Goal: Transaction & Acquisition: Book appointment/travel/reservation

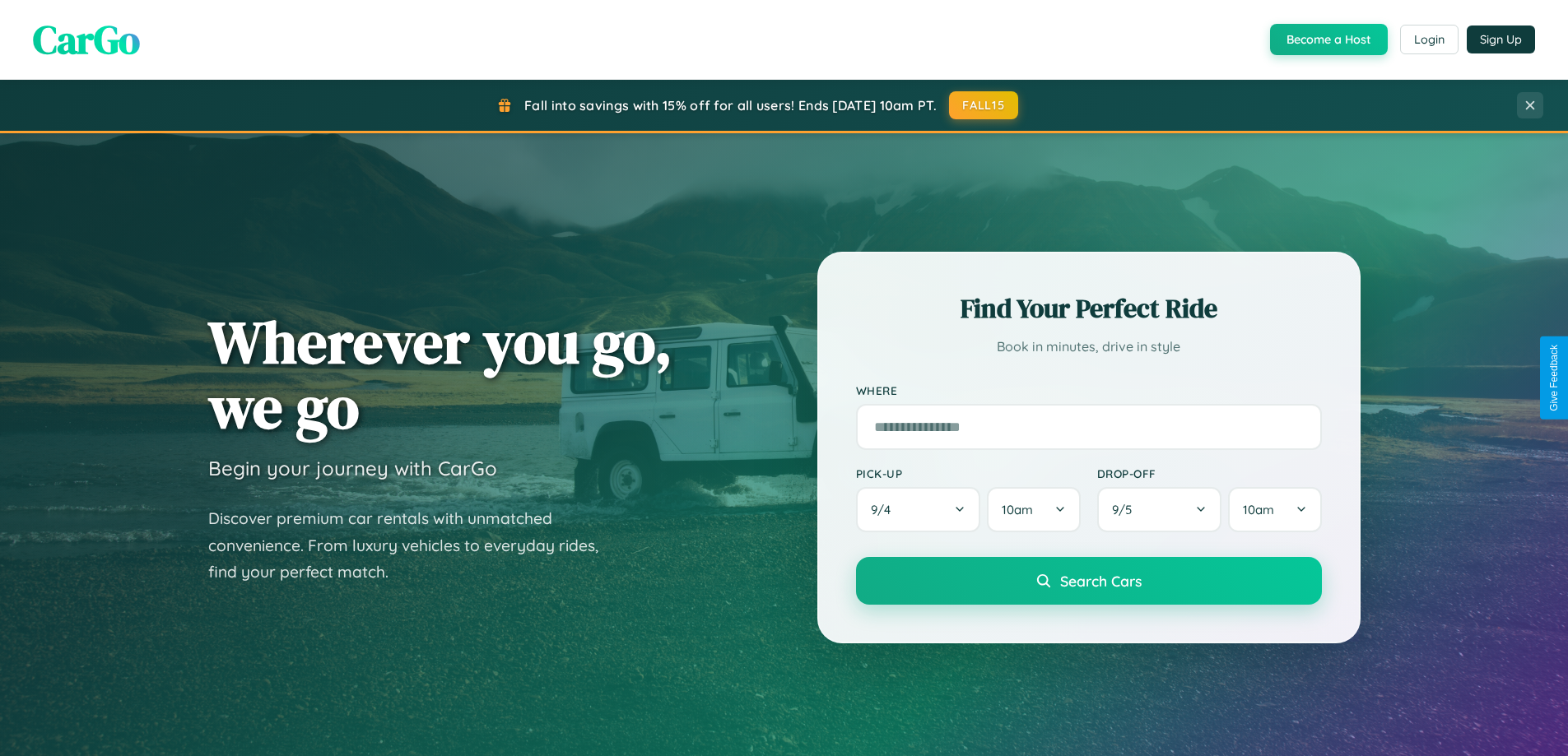
scroll to position [1133, 0]
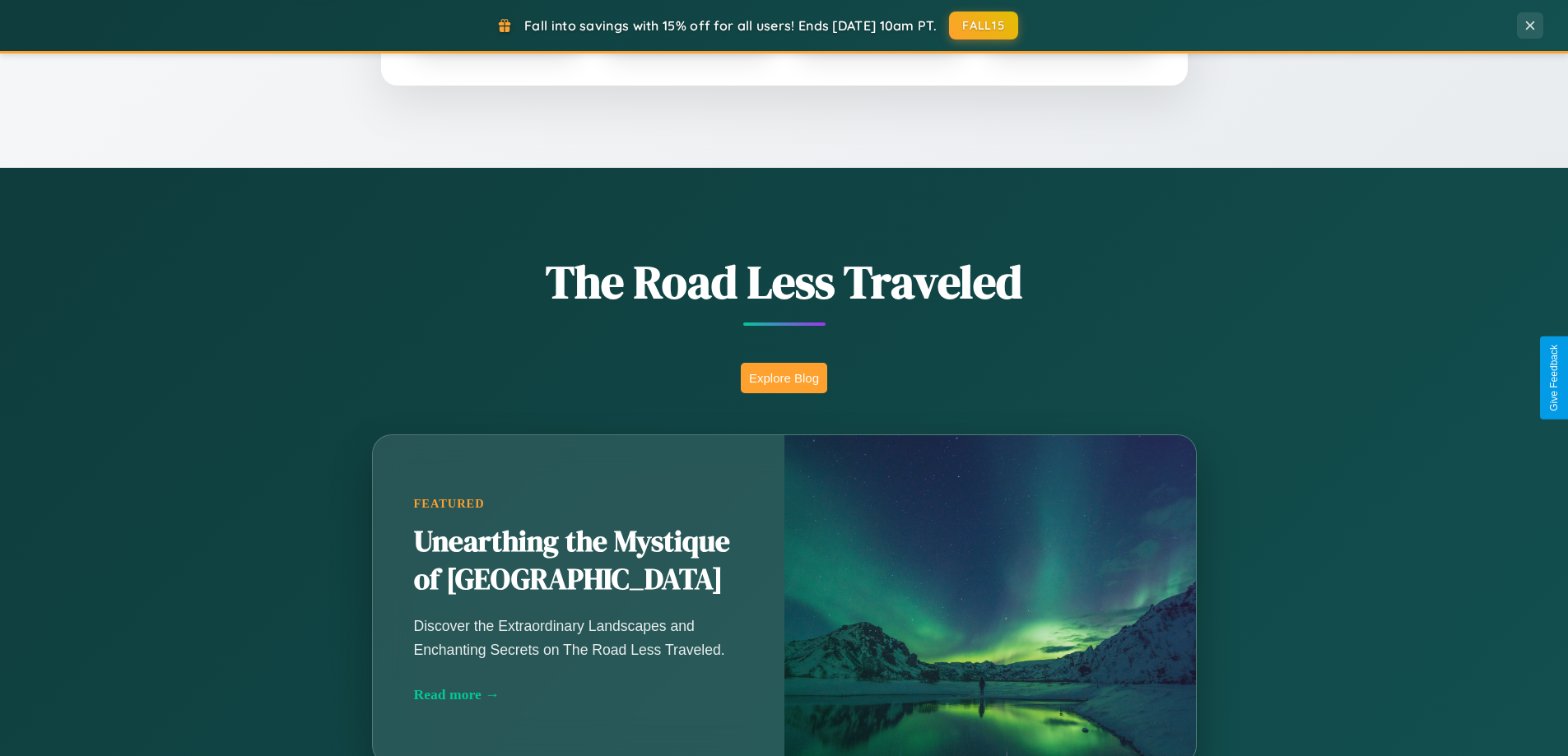
click at [783, 378] on button "Explore Blog" at bounding box center [784, 378] width 87 height 31
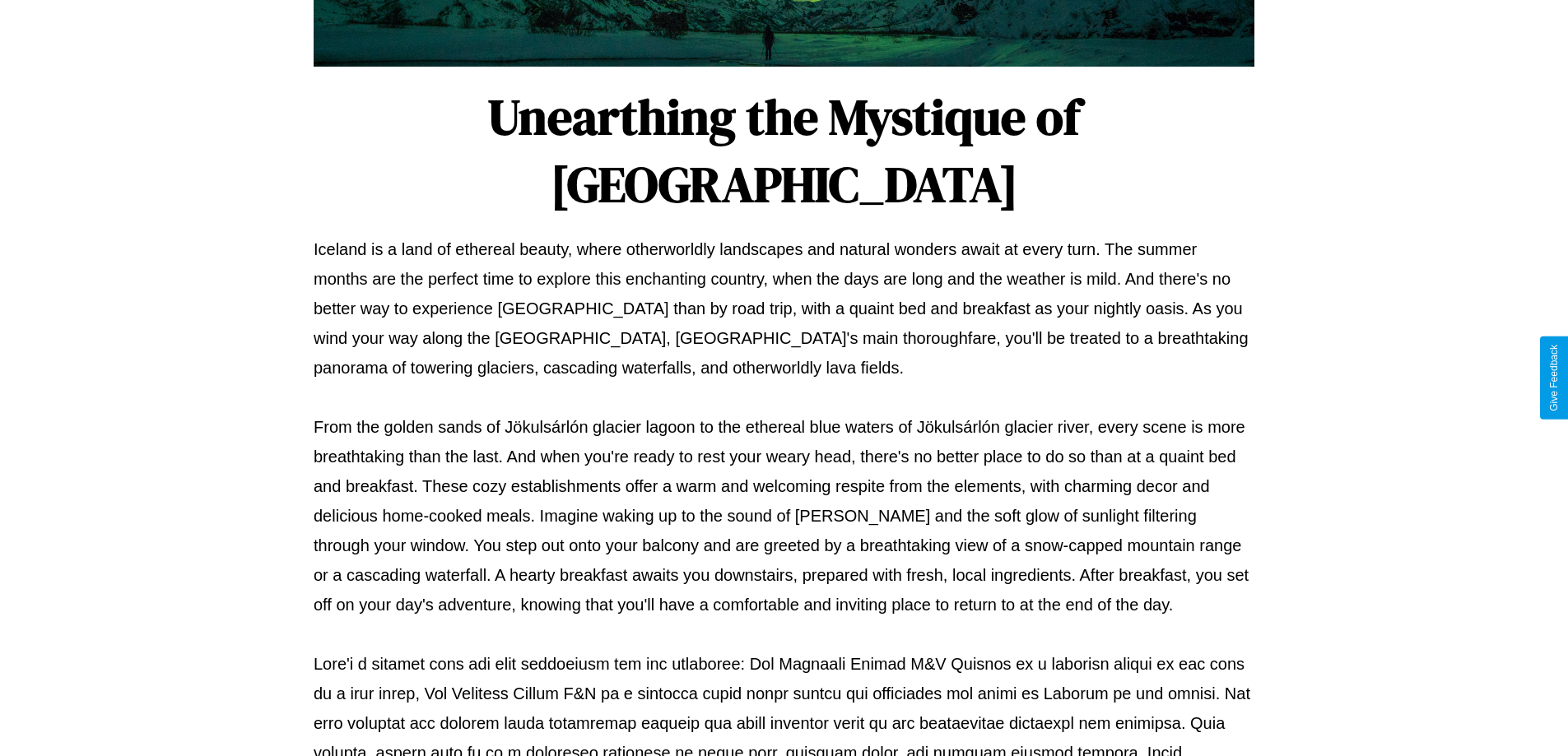
scroll to position [532, 0]
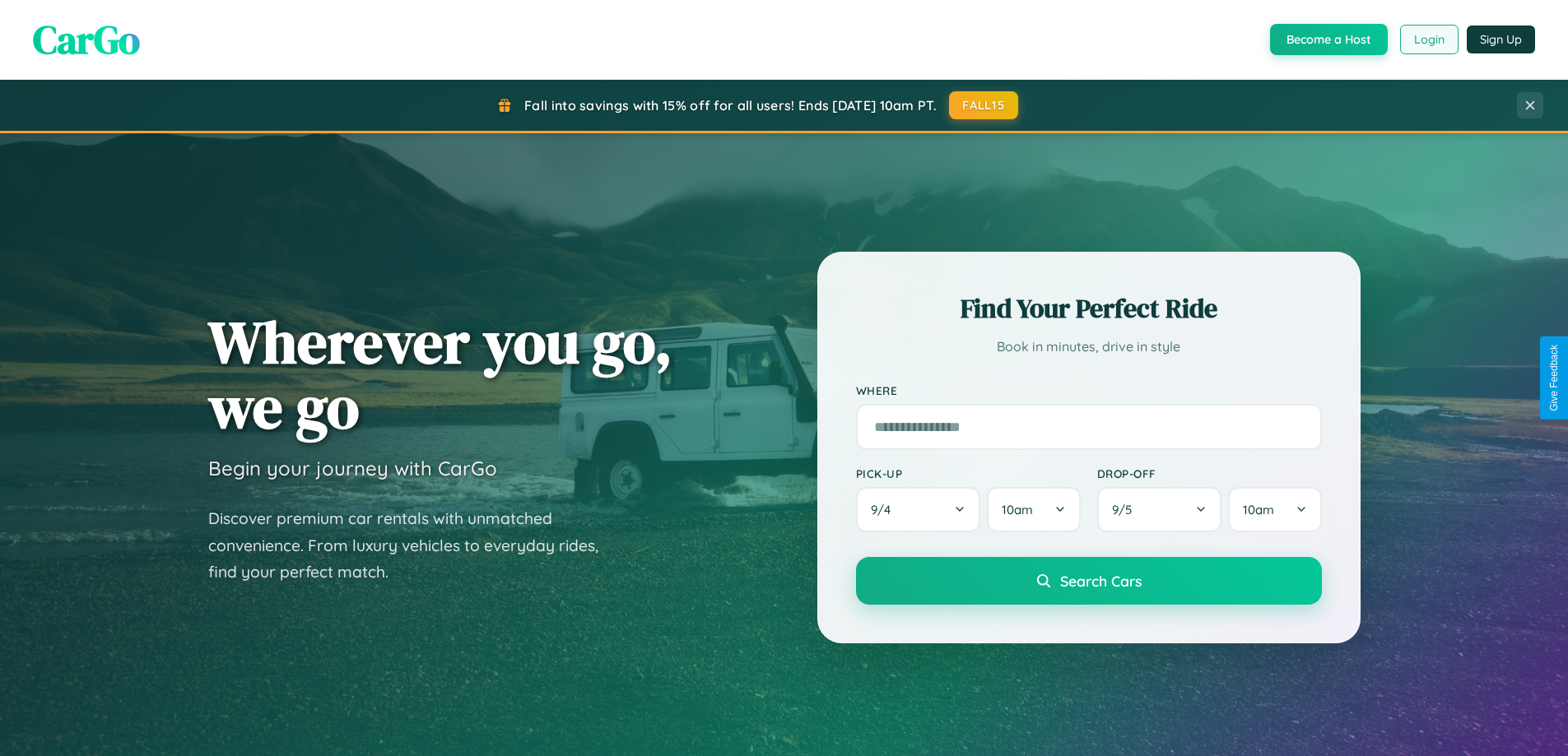
click at [1428, 39] on button "Login" at bounding box center [1429, 39] width 59 height 30
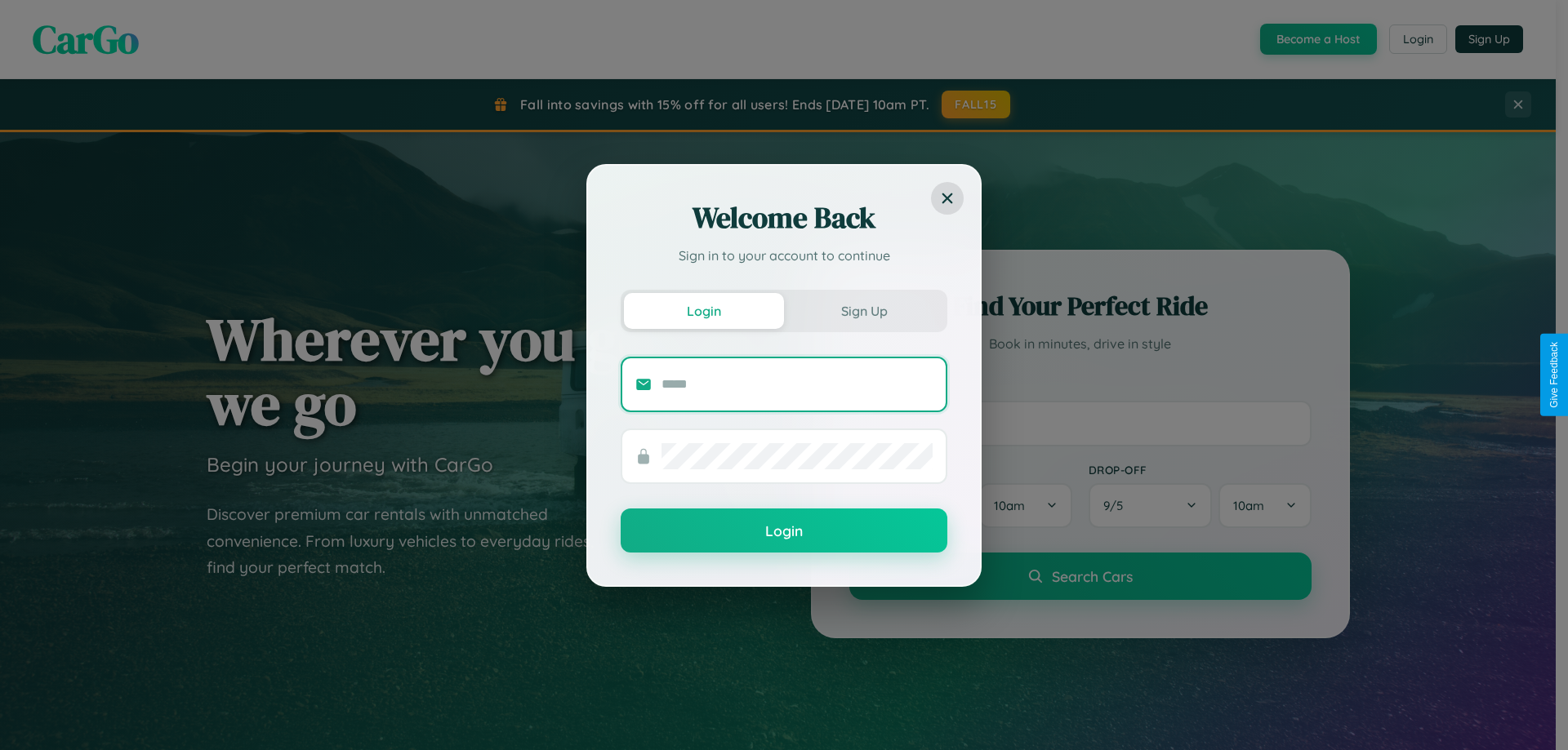
click at [797, 384] on input "text" at bounding box center [796, 385] width 271 height 26
type input "**********"
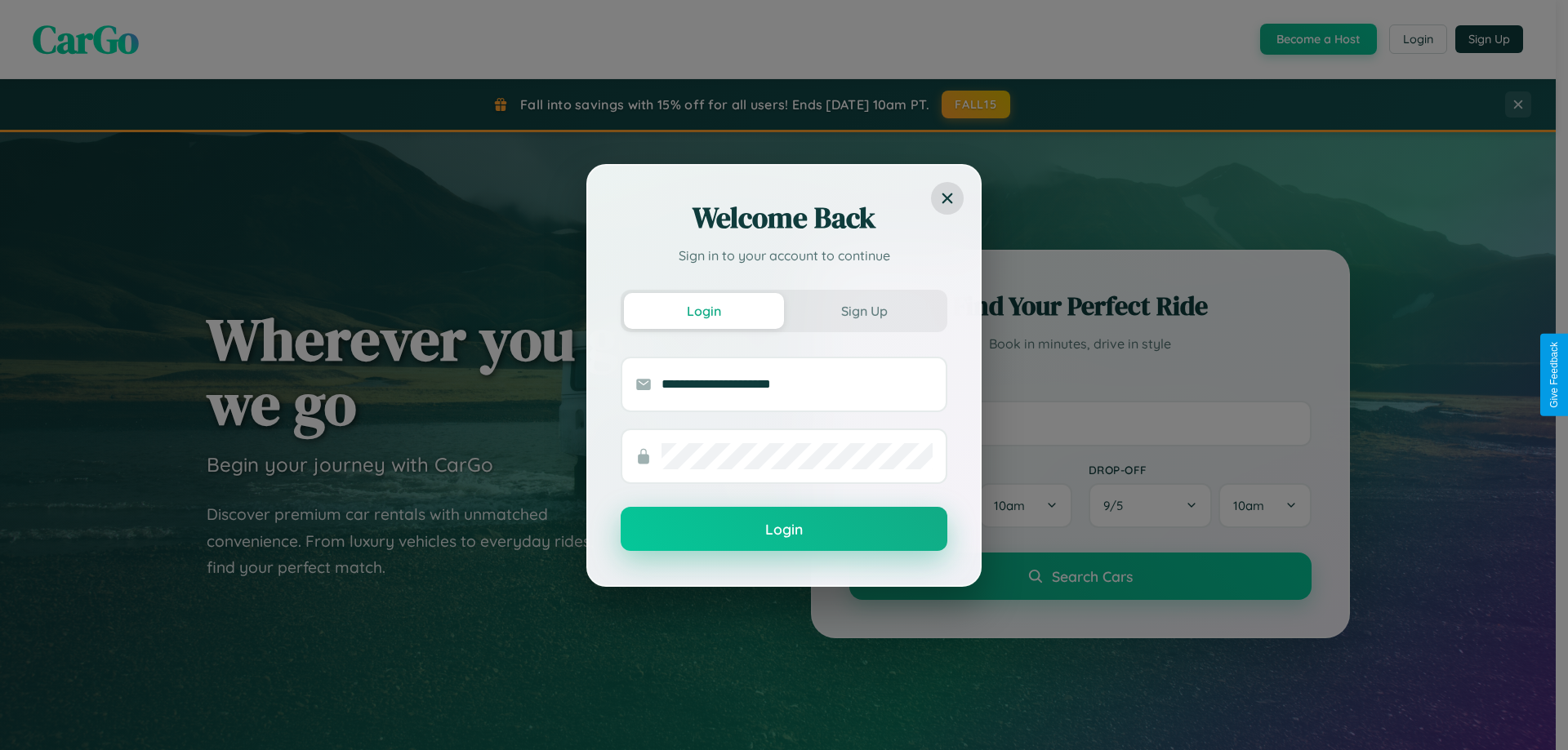
click at [784, 530] on button "Login" at bounding box center [784, 529] width 327 height 44
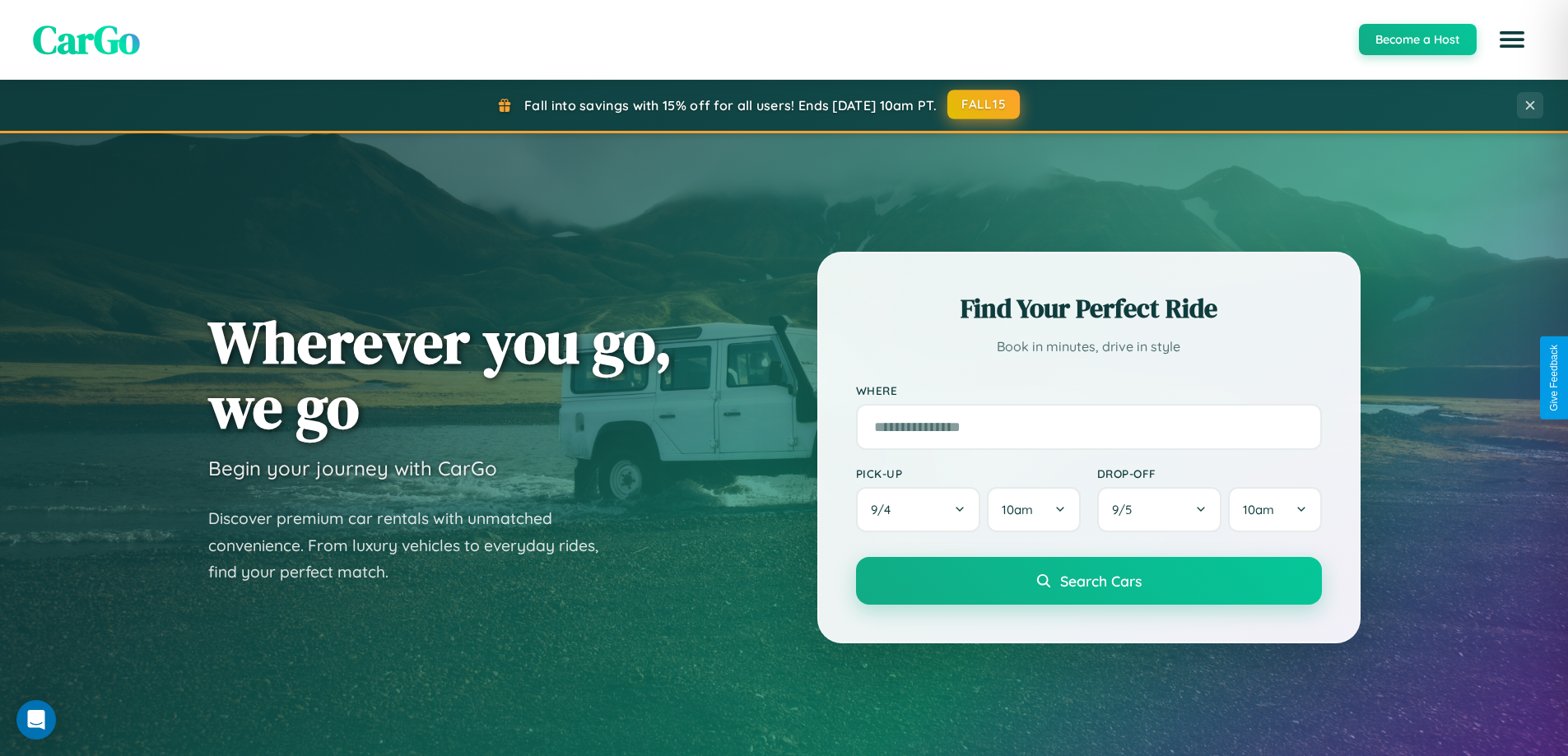
click at [984, 104] on button "FALL15" at bounding box center [983, 104] width 73 height 30
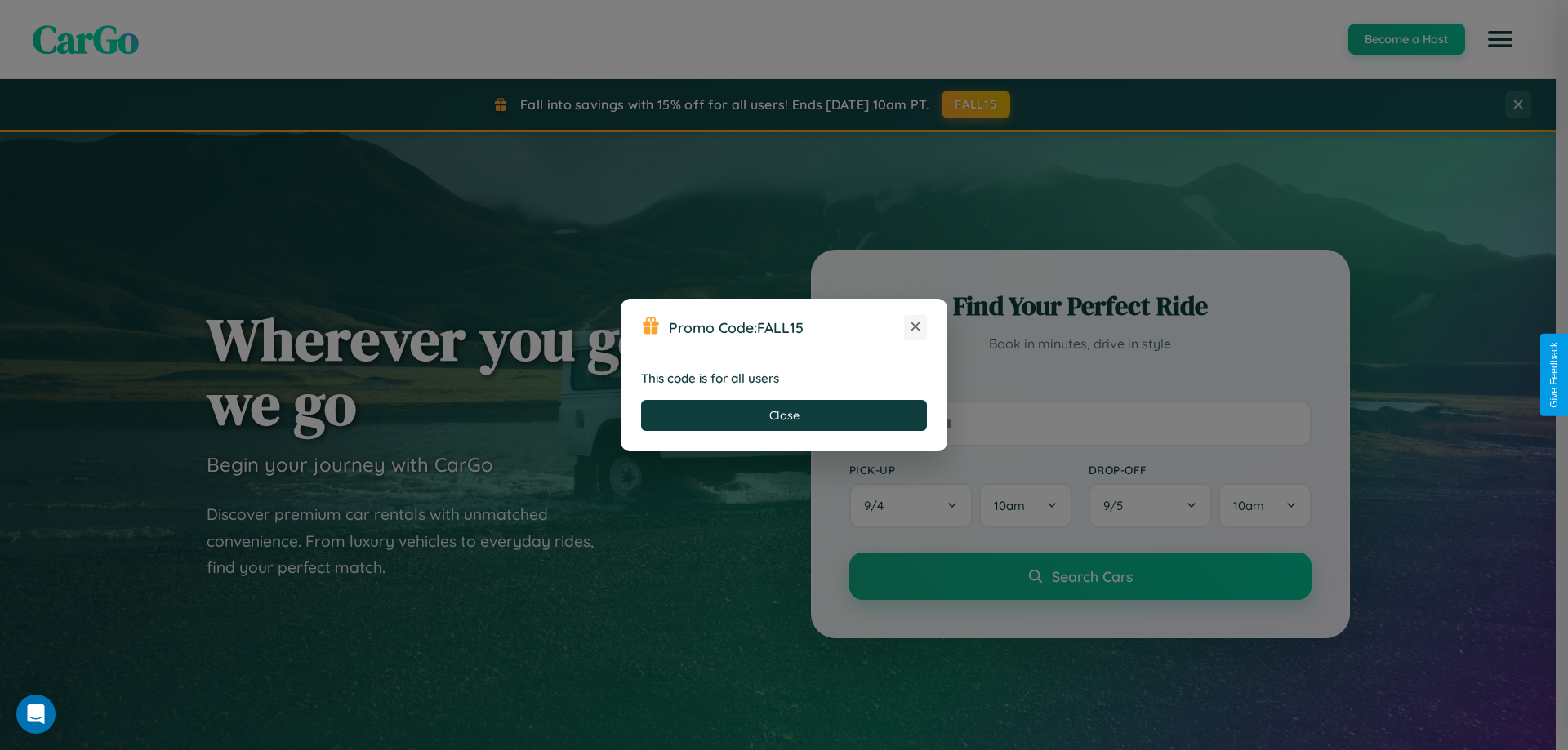
click at [916, 327] on icon at bounding box center [916, 326] width 17 height 17
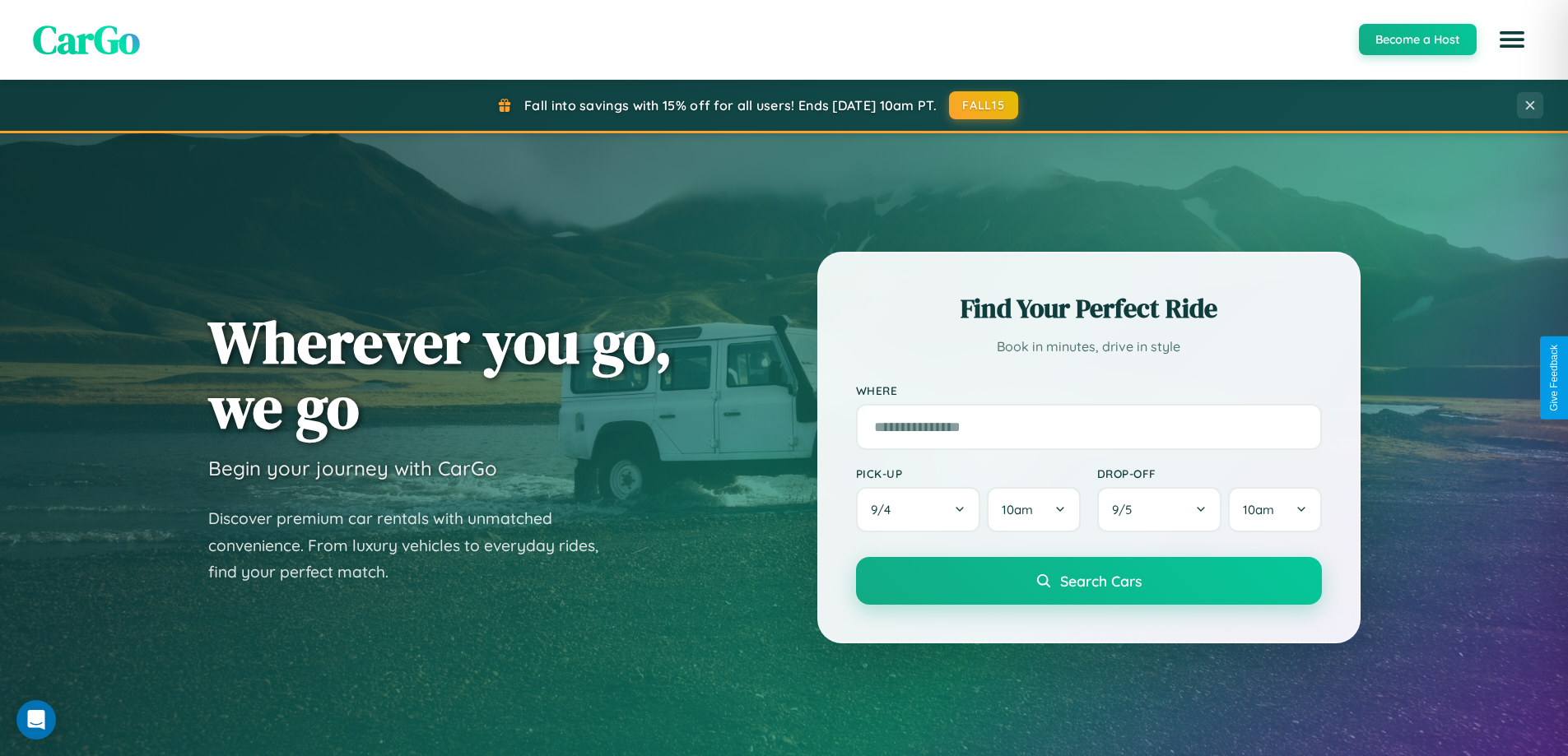
scroll to position [709, 0]
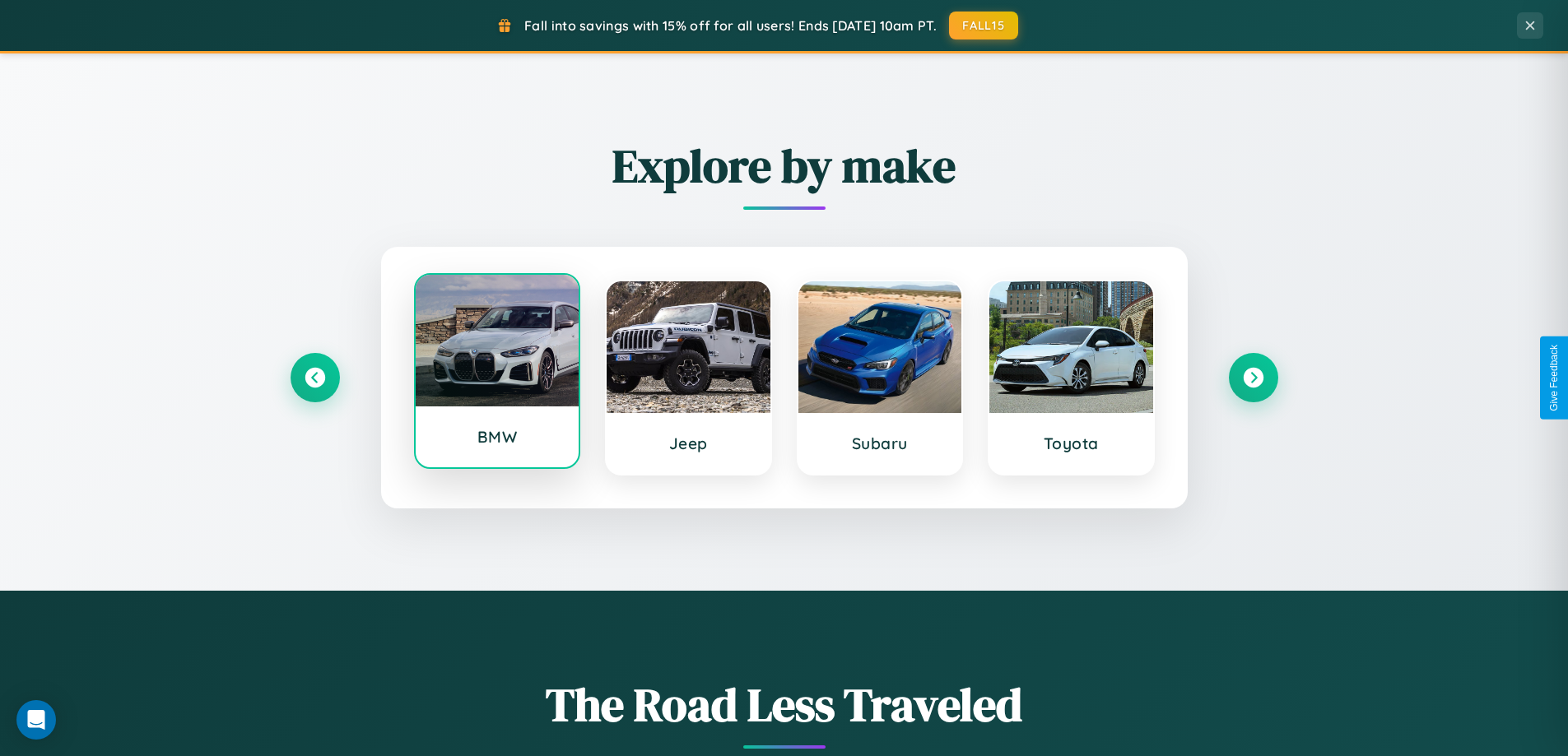
click at [496, 371] on div at bounding box center [498, 340] width 164 height 131
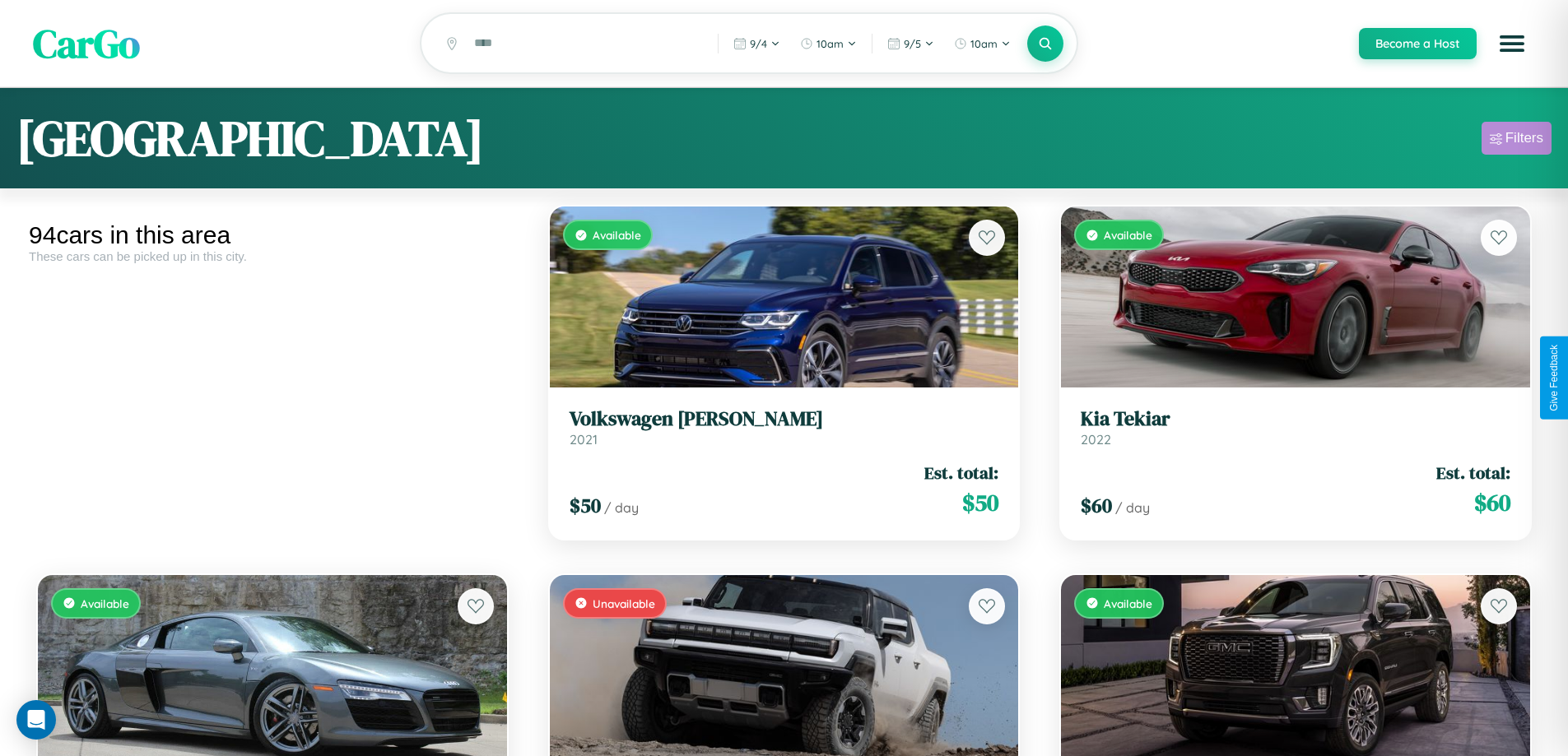
click at [1516, 141] on div "Filters" at bounding box center [1524, 138] width 38 height 17
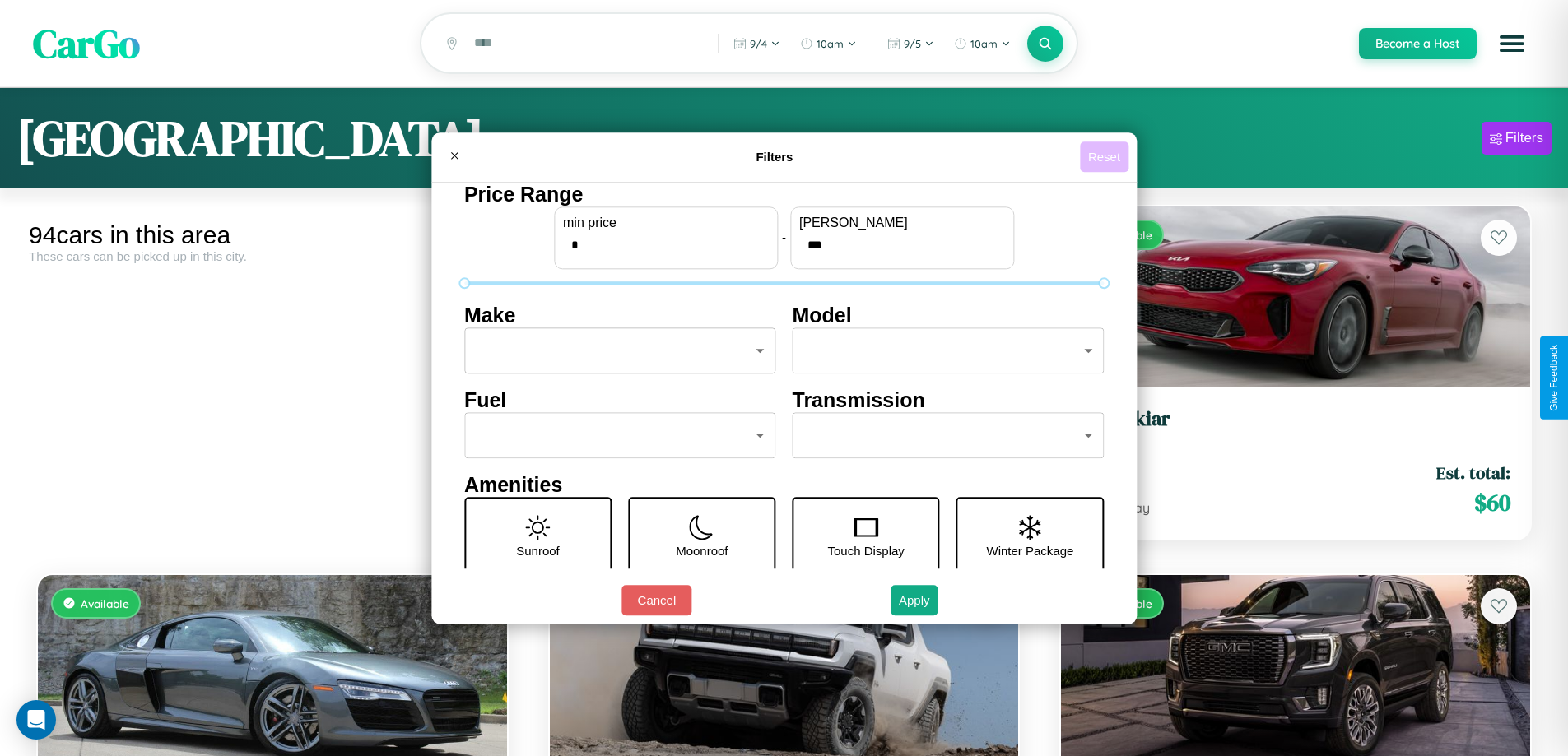
click at [1107, 157] on button "Reset" at bounding box center [1104, 157] width 48 height 31
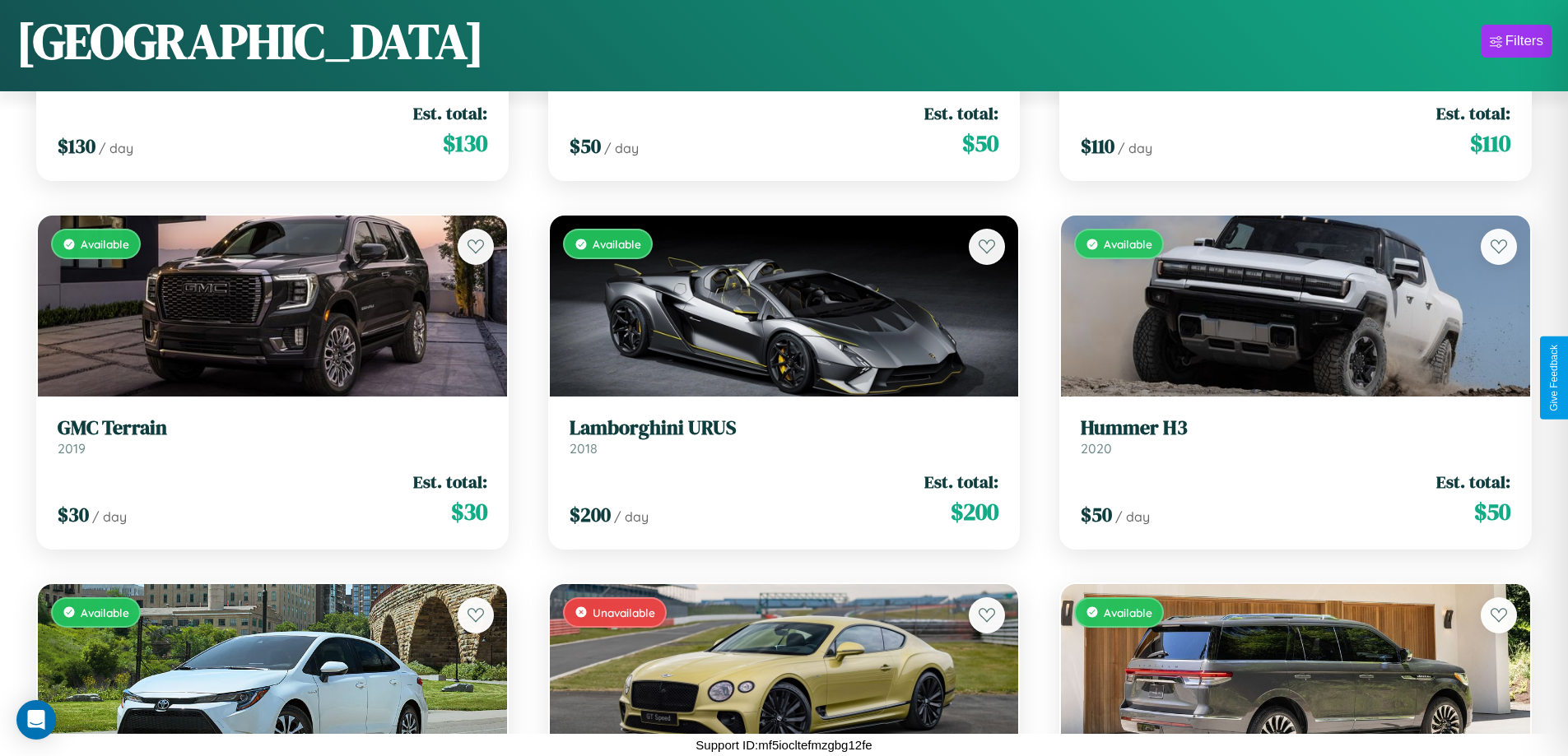
scroll to position [10918, 0]
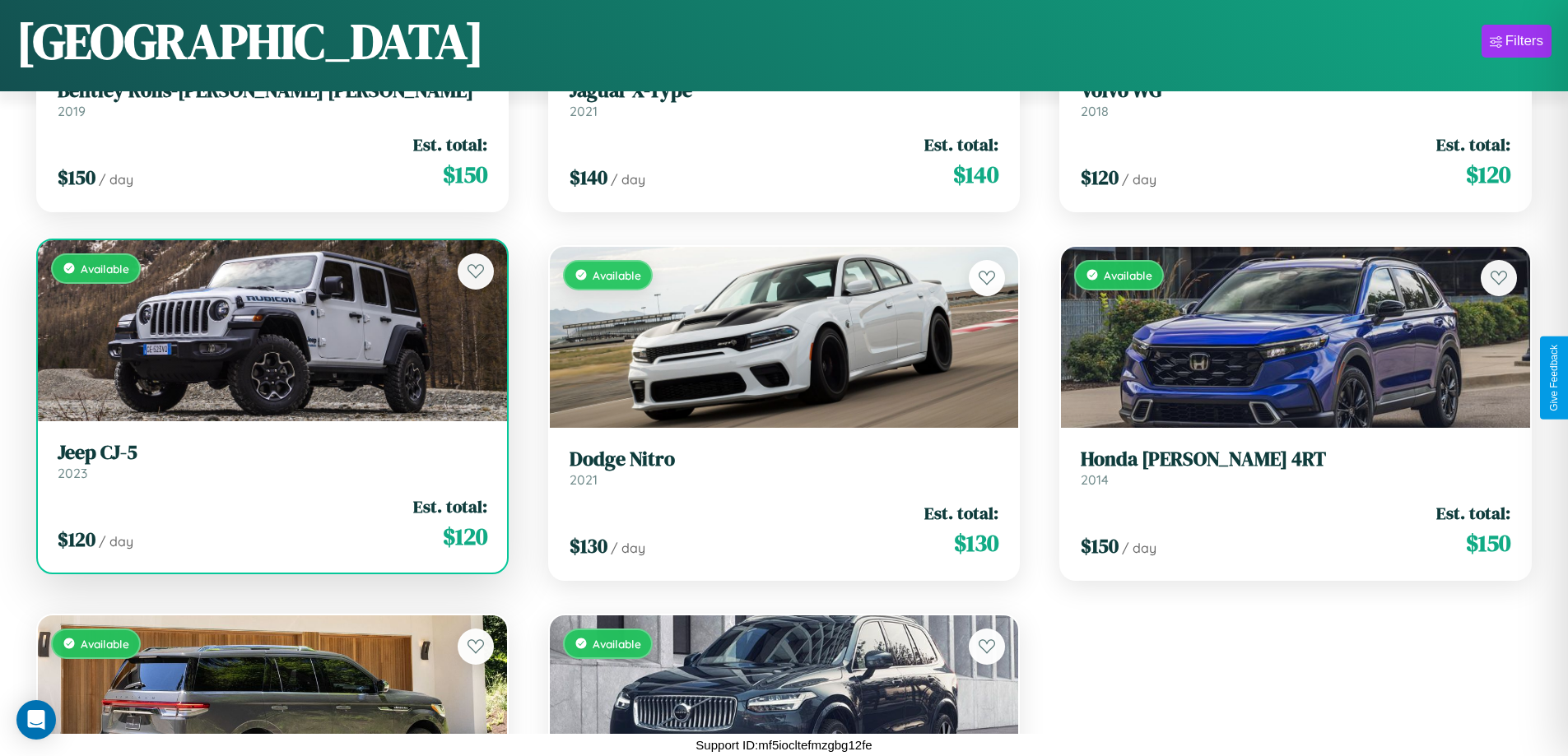
click at [270, 467] on link "Jeep CJ-5 2023" at bounding box center [272, 460] width 430 height 40
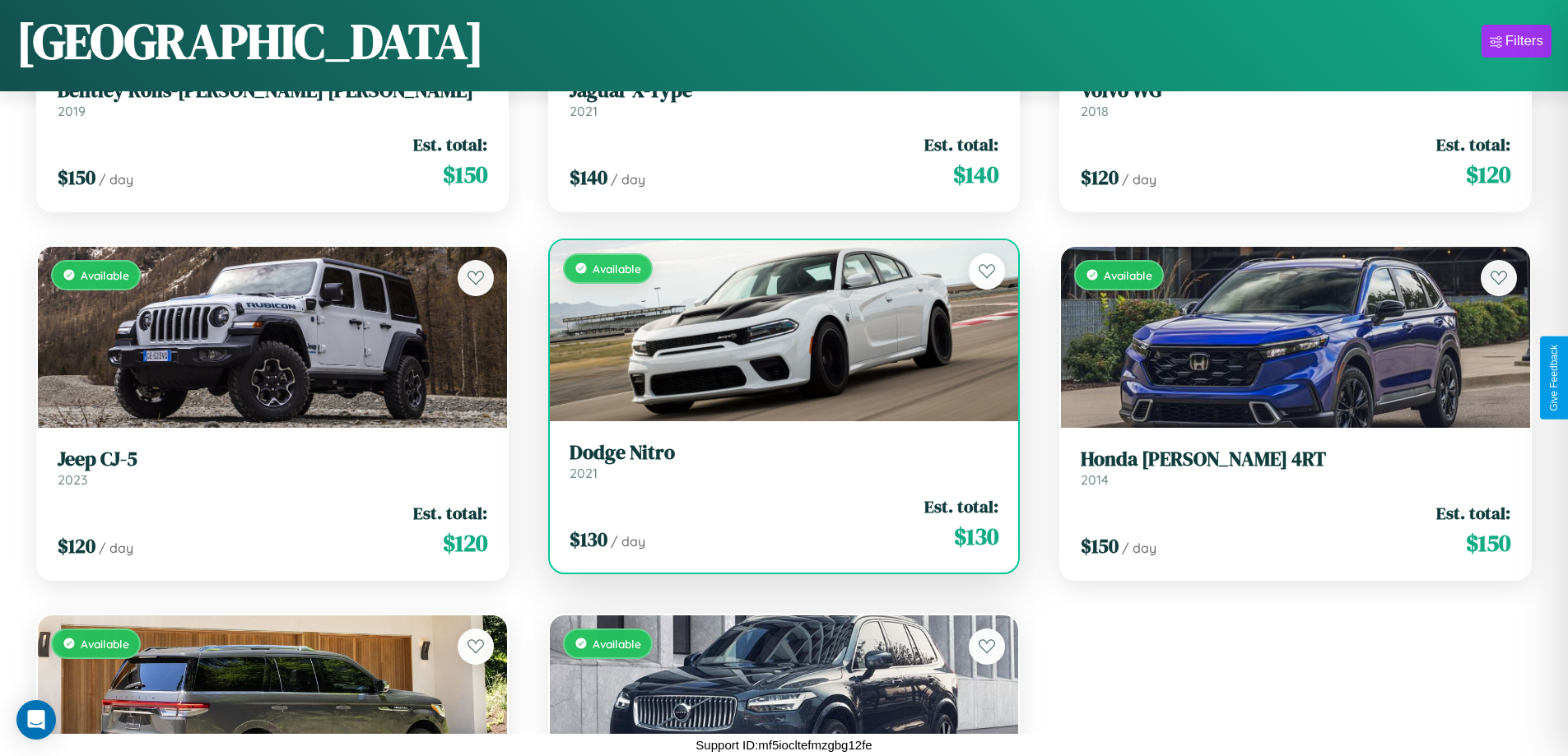
scroll to position [600, 0]
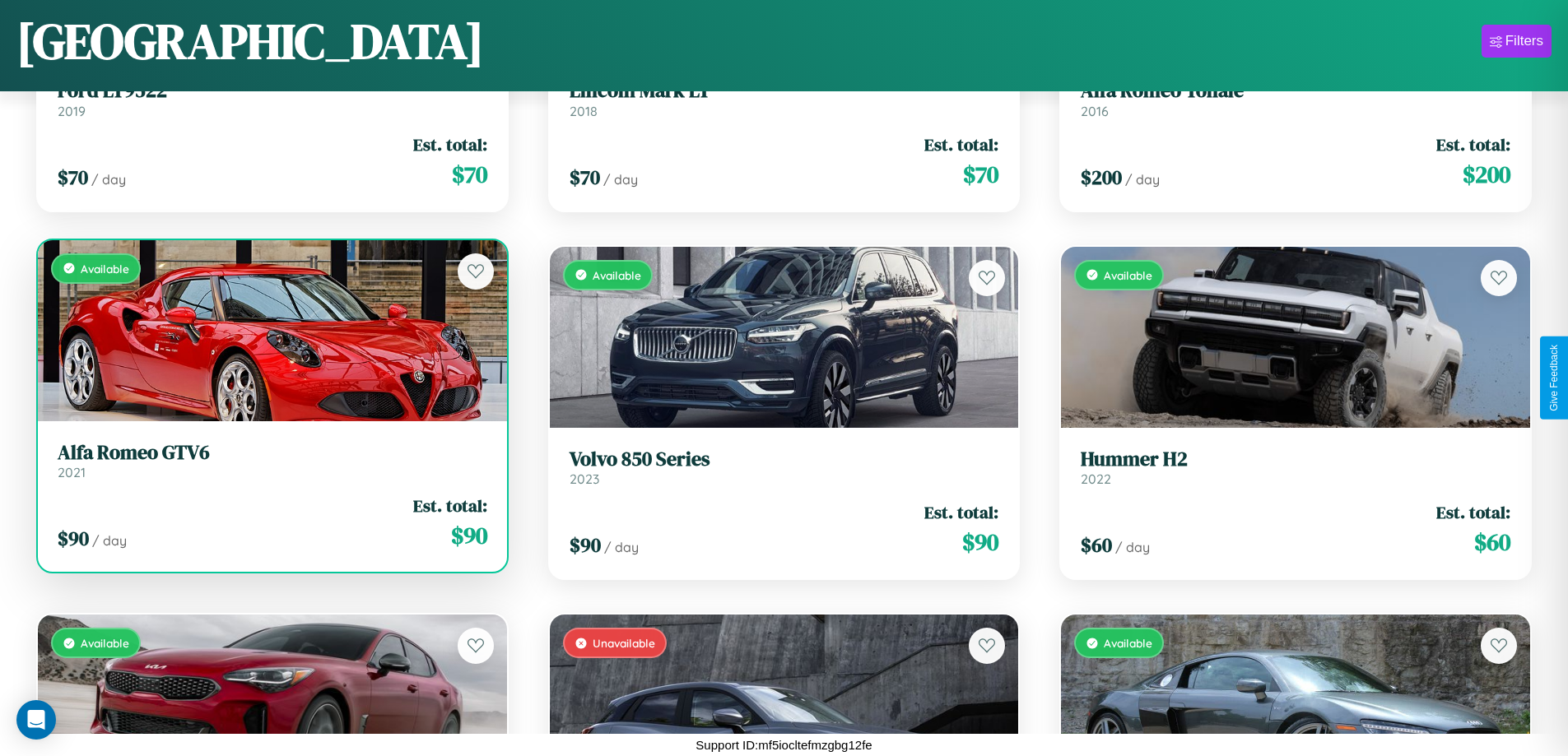
click at [270, 460] on h3 "Alfa Romeo GTV6" at bounding box center [272, 453] width 430 height 24
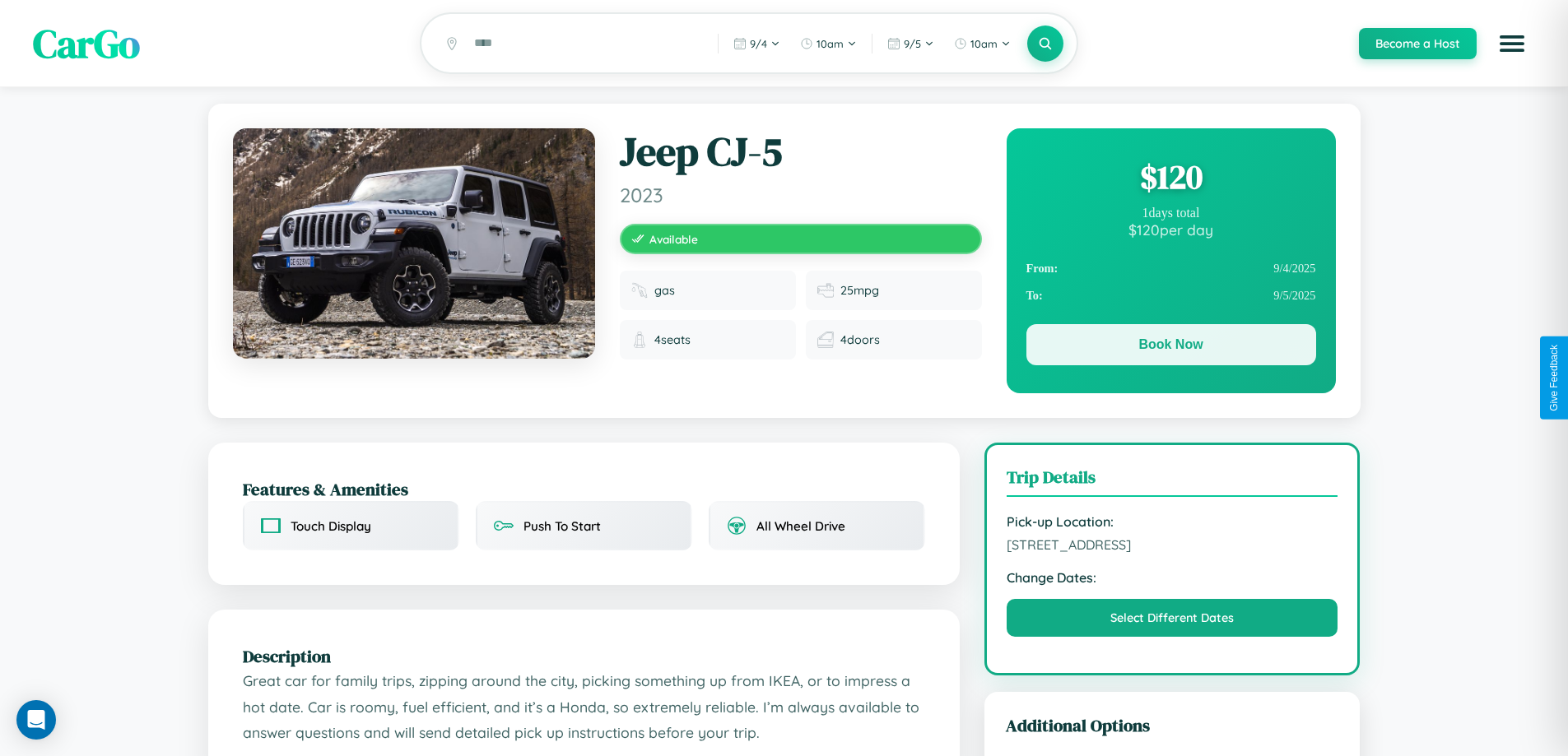
click at [1170, 348] on button "Book Now" at bounding box center [1171, 345] width 290 height 41
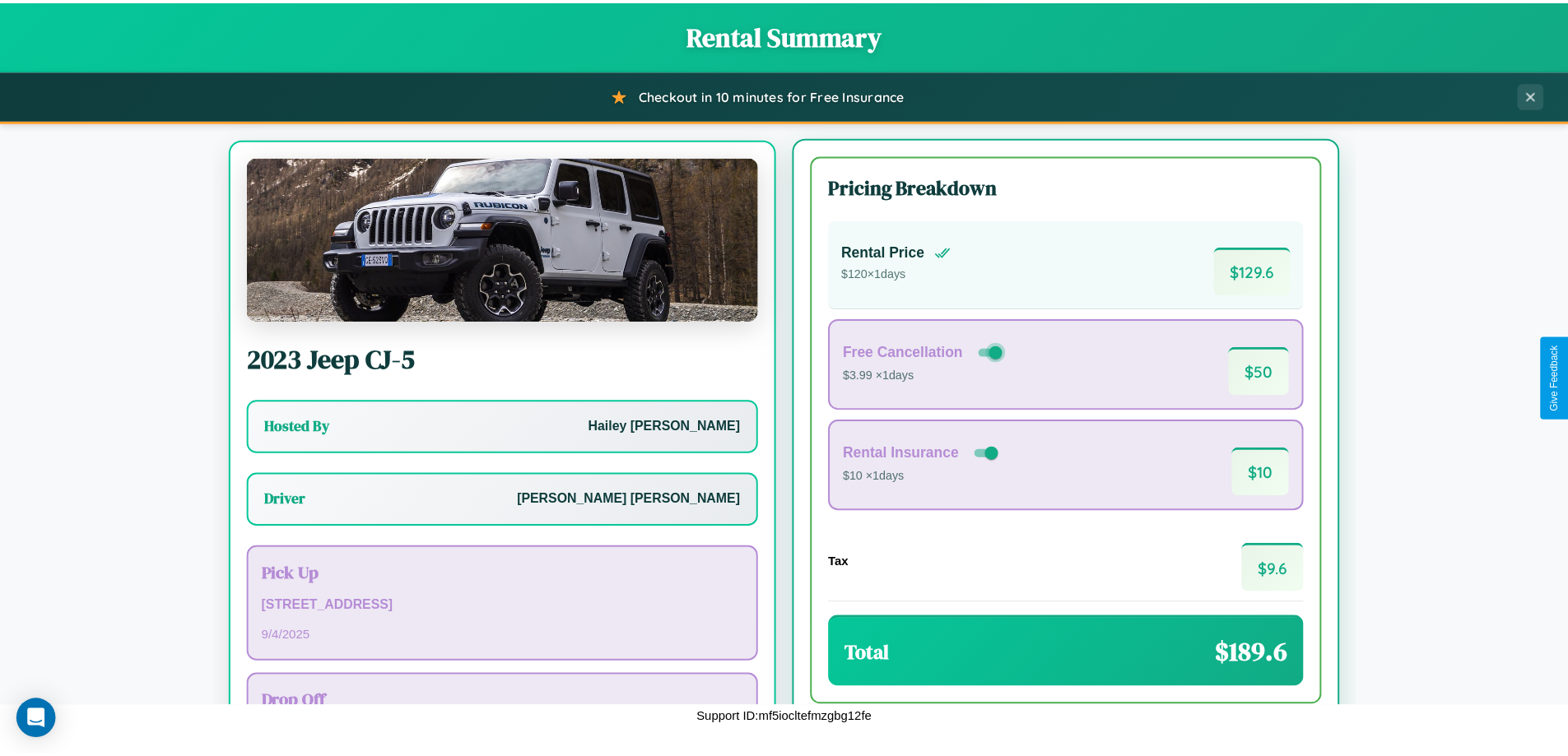
scroll to position [76, 0]
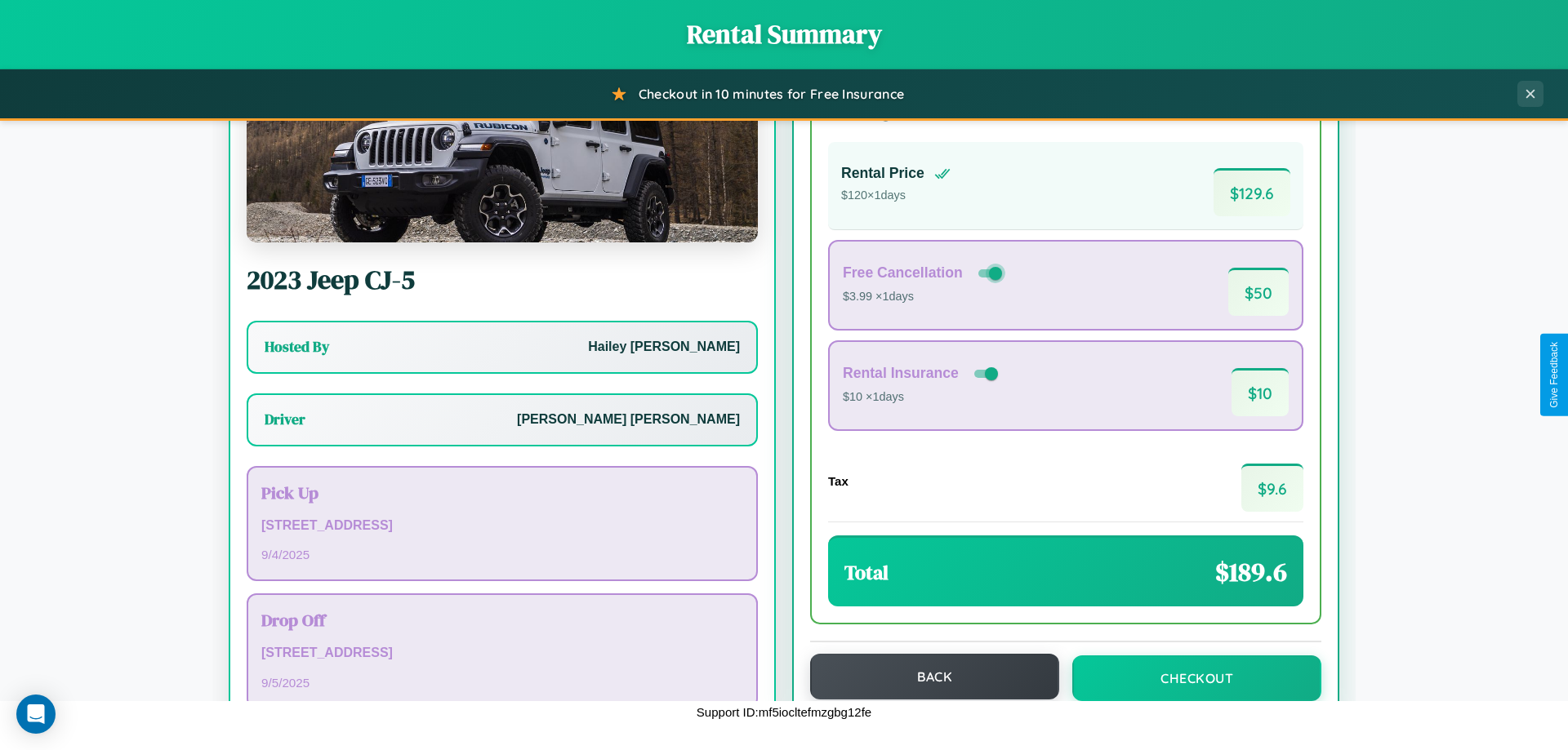
click at [927, 678] on button "Back" at bounding box center [934, 676] width 249 height 45
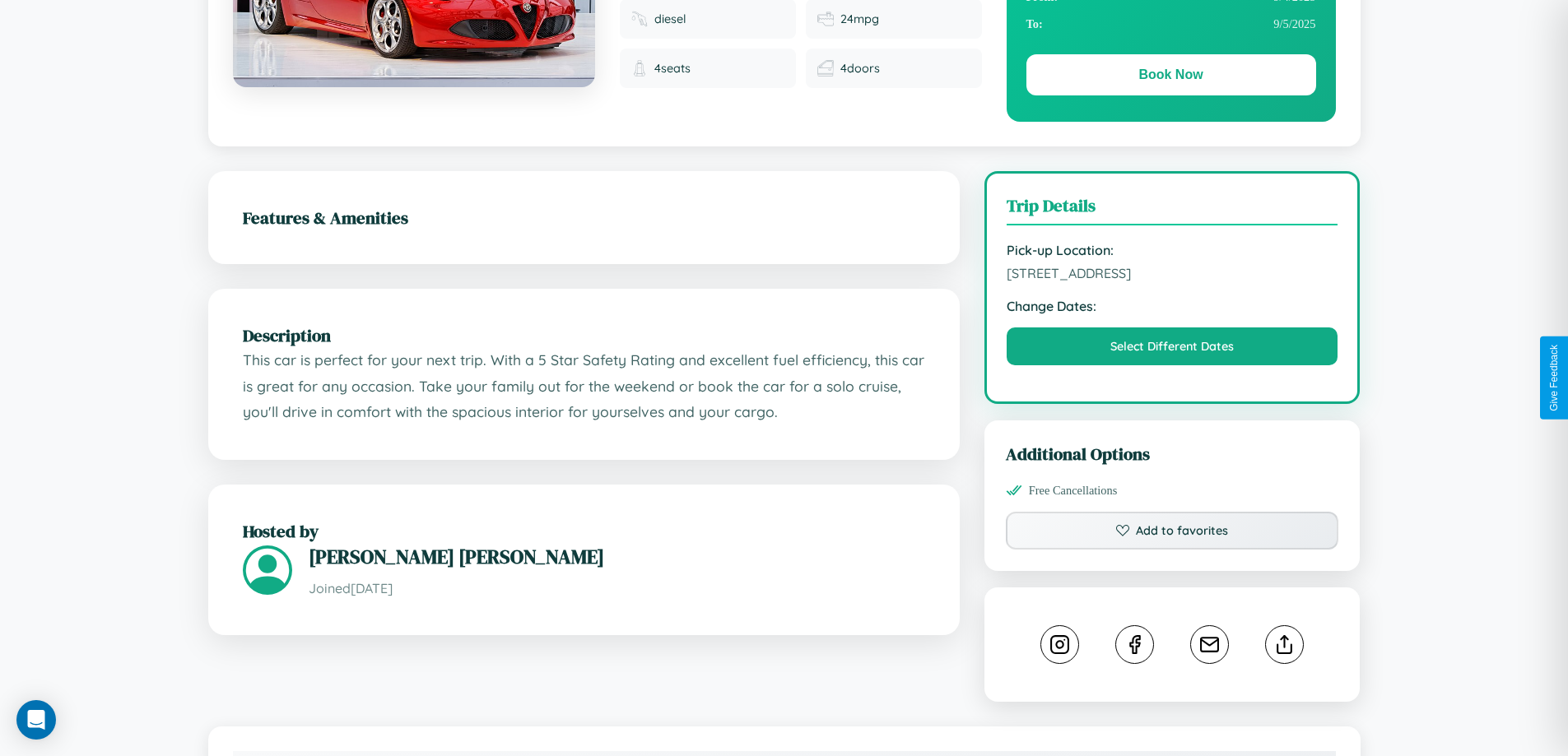
scroll to position [282, 0]
